Goal: Information Seeking & Learning: Learn about a topic

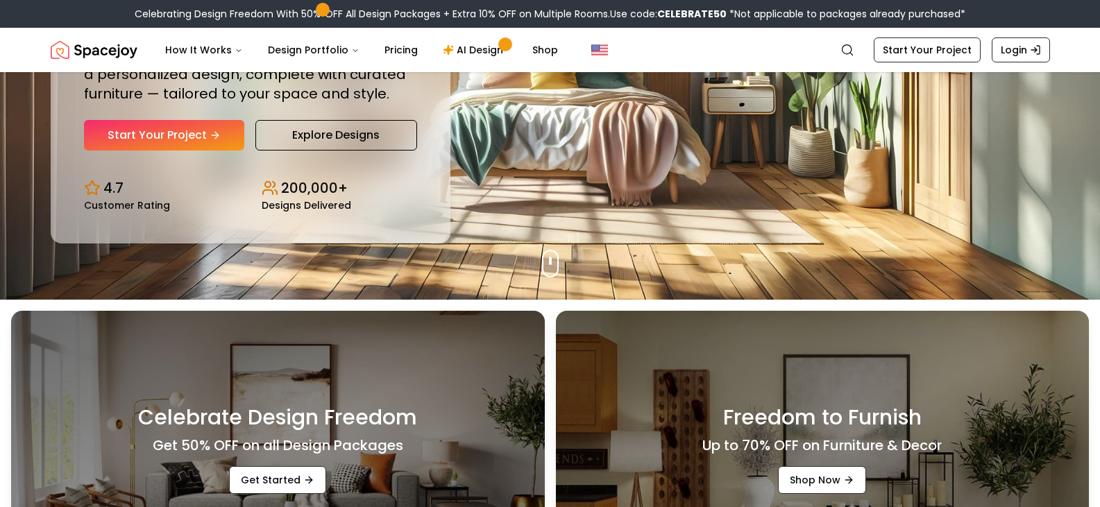
scroll to position [347, 0]
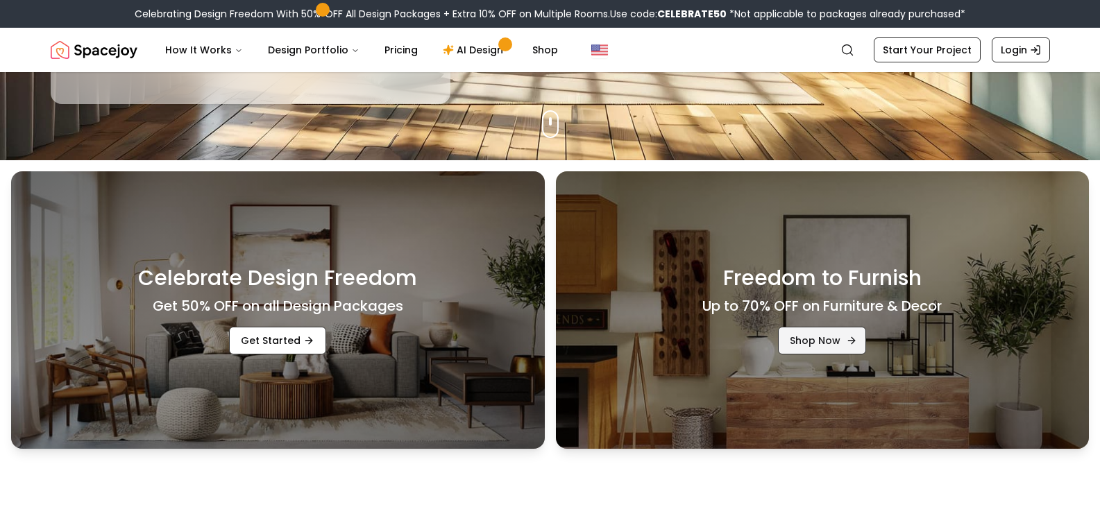
click at [837, 338] on link "Shop Now" at bounding box center [822, 341] width 88 height 28
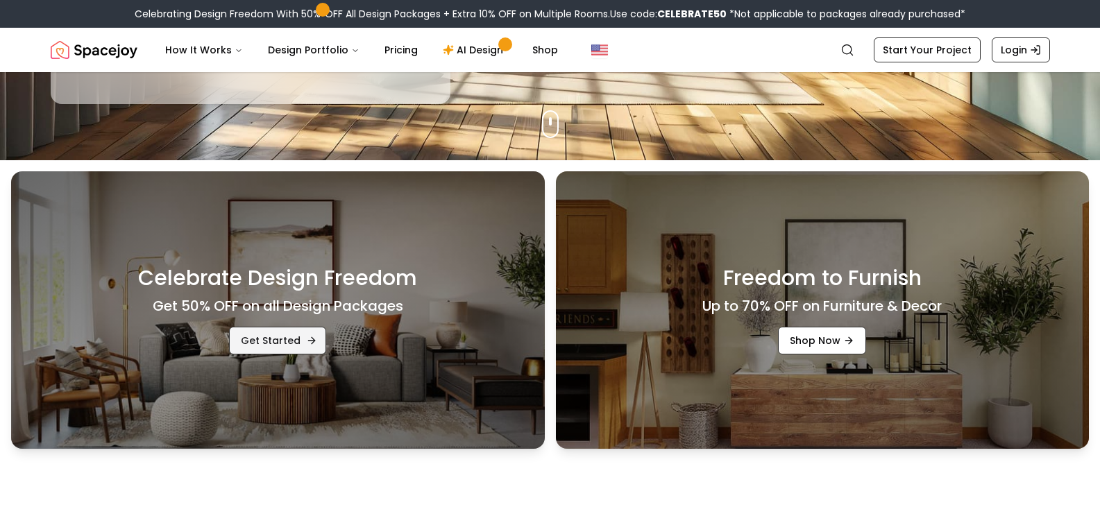
click at [287, 348] on link "Get Started" at bounding box center [277, 341] width 97 height 28
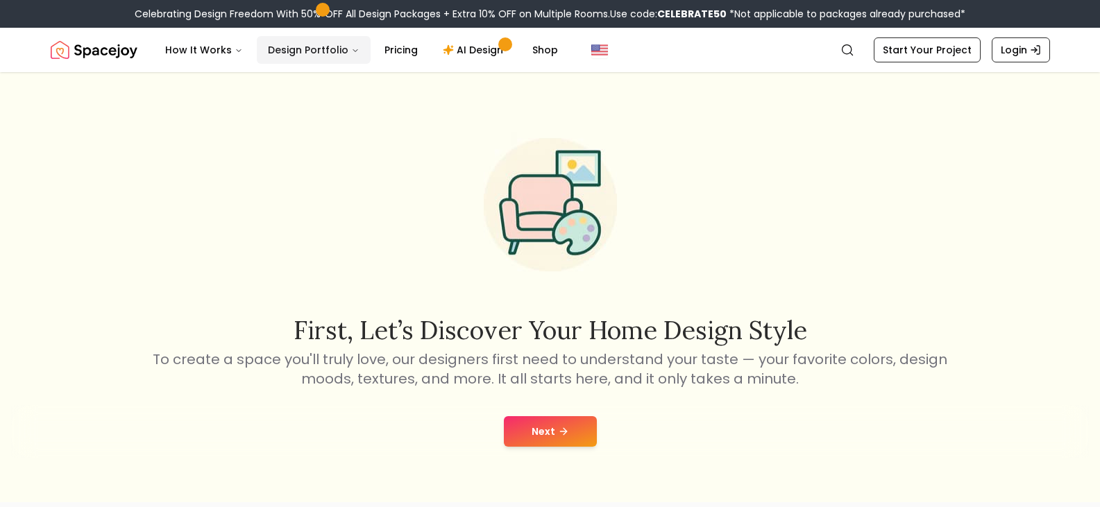
click at [324, 54] on button "Design Portfolio" at bounding box center [314, 50] width 114 height 28
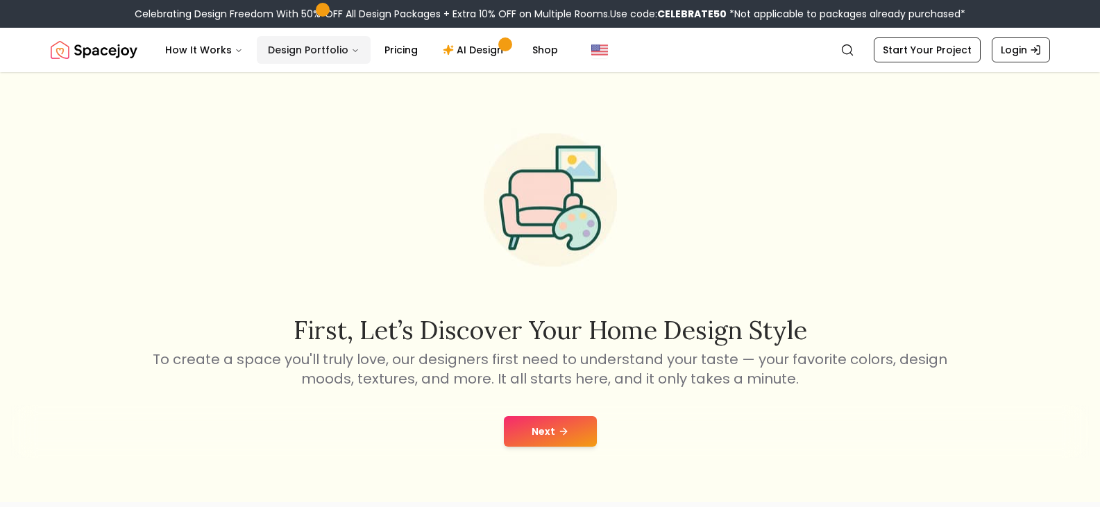
click at [323, 53] on button "Design Portfolio" at bounding box center [314, 50] width 114 height 28
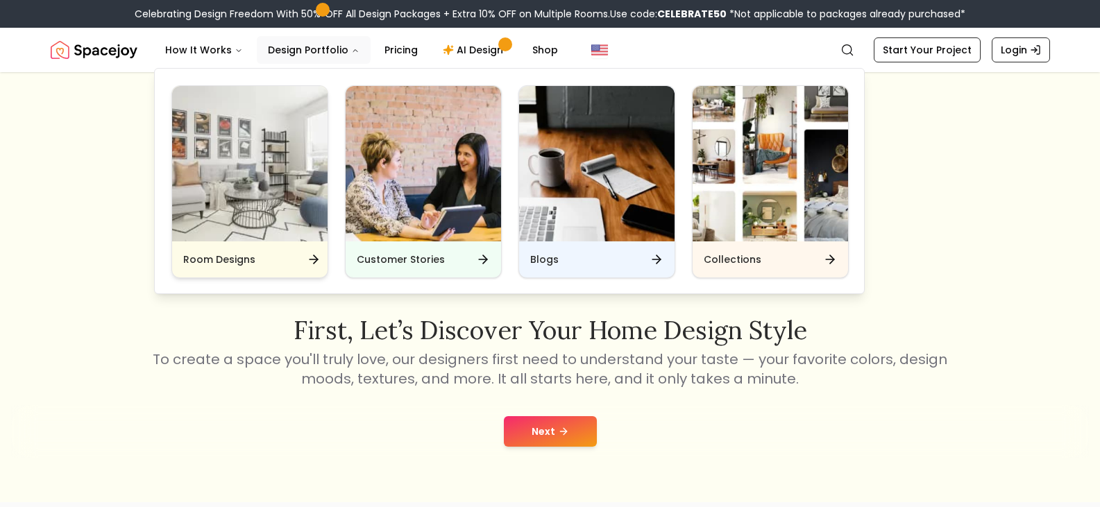
click at [226, 187] on img "Main" at bounding box center [249, 163] width 155 height 155
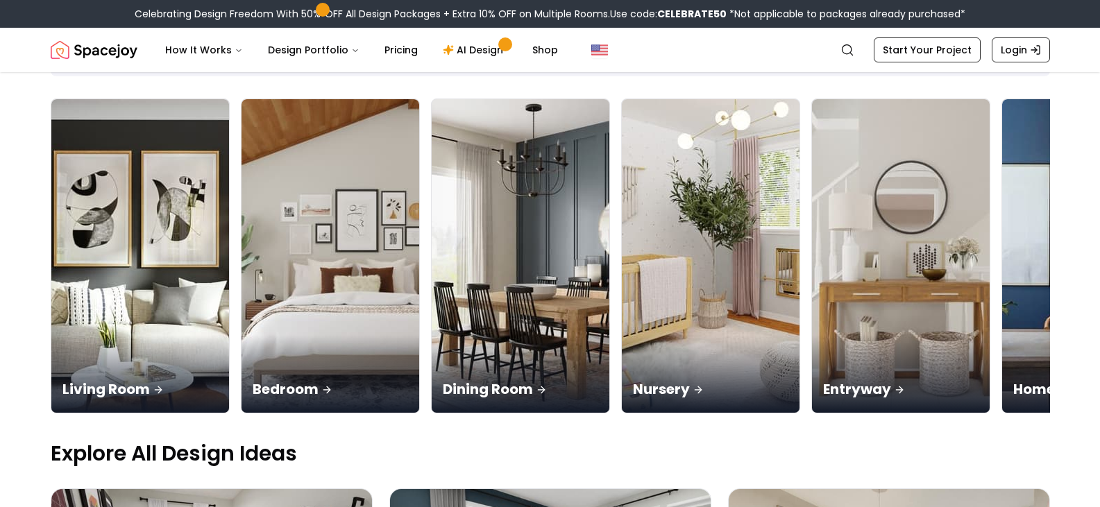
scroll to position [208, 0]
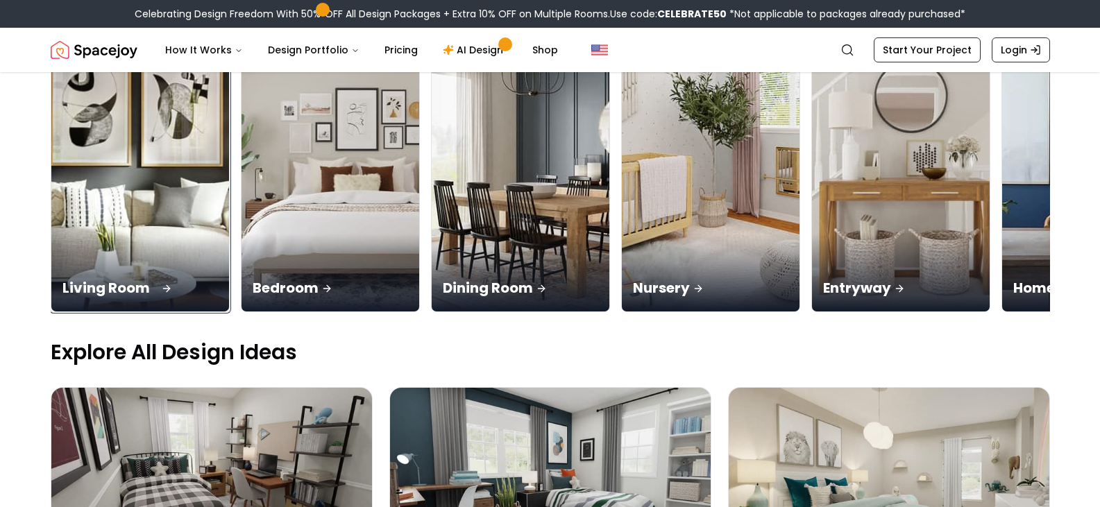
click at [114, 226] on img at bounding box center [139, 155] width 187 height 330
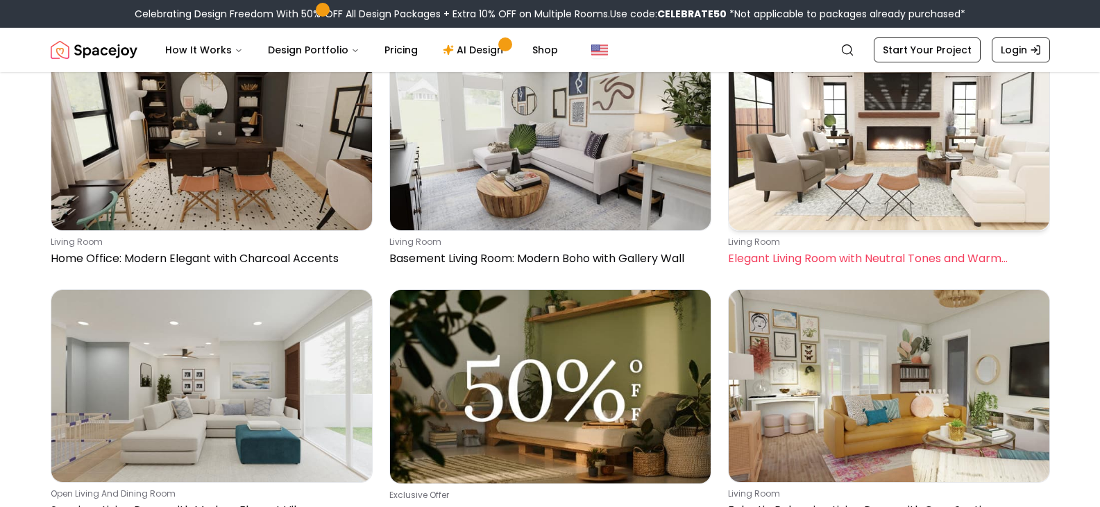
scroll to position [4441, 0]
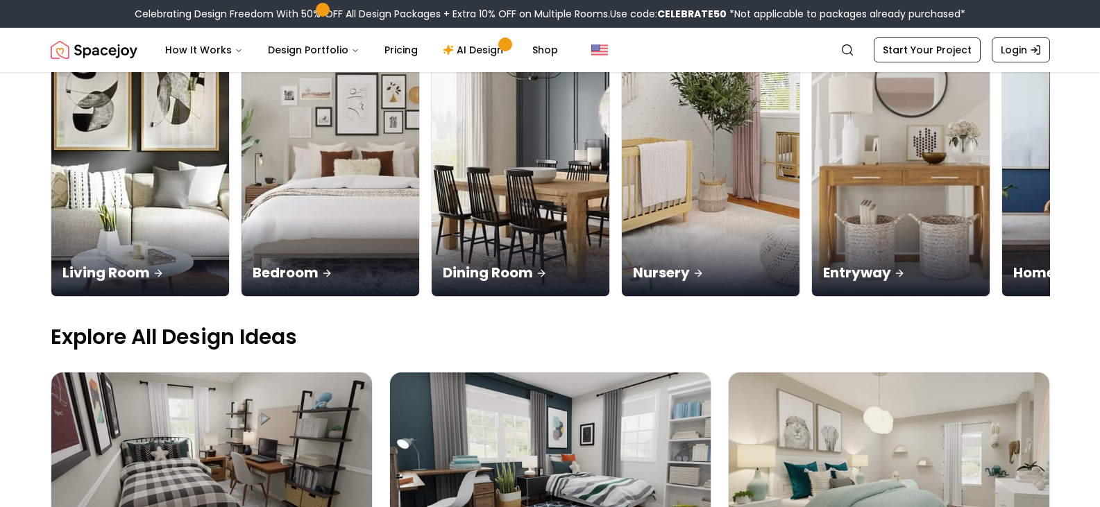
scroll to position [208, 0]
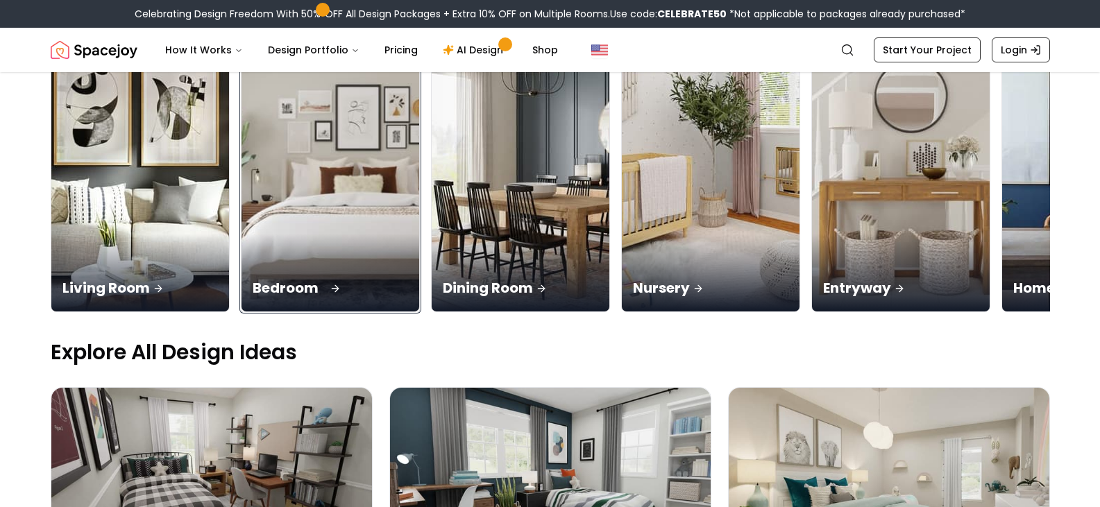
click at [289, 181] on img at bounding box center [330, 155] width 187 height 330
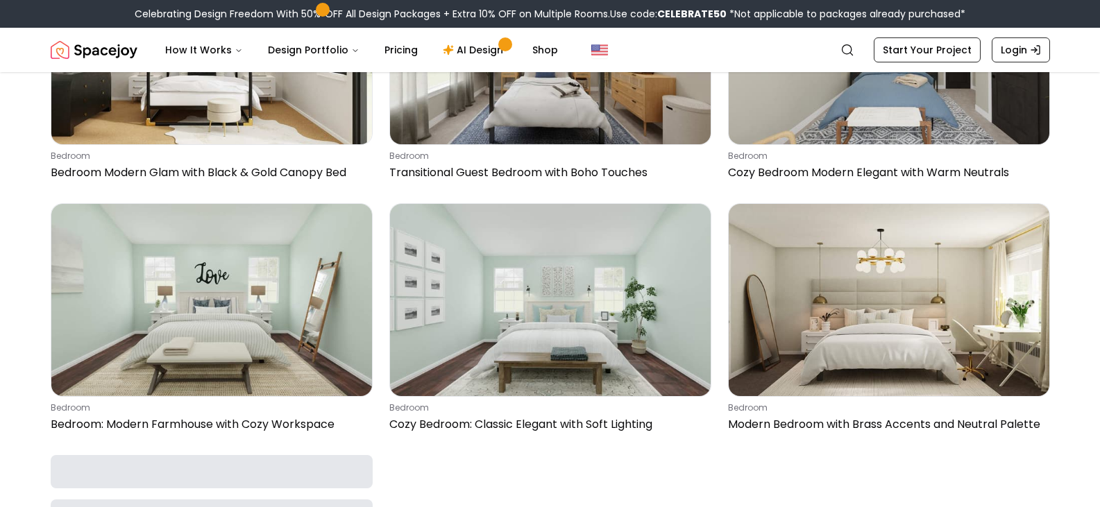
scroll to position [3192, 0]
